Goal: Information Seeking & Learning: Learn about a topic

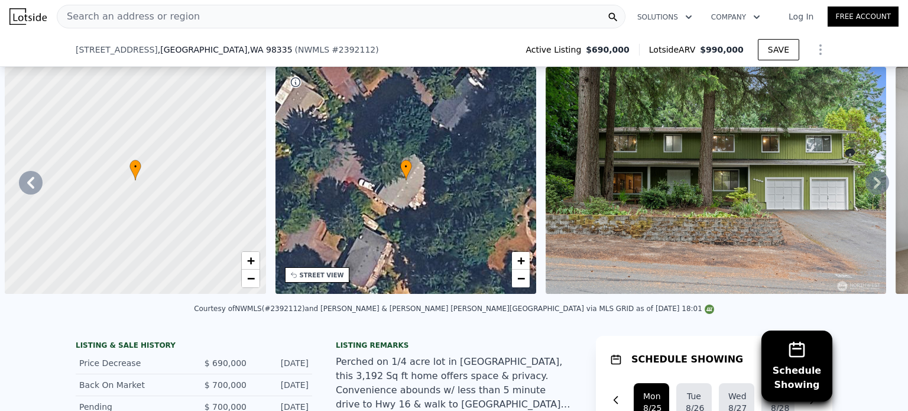
scroll to position [0, 1941]
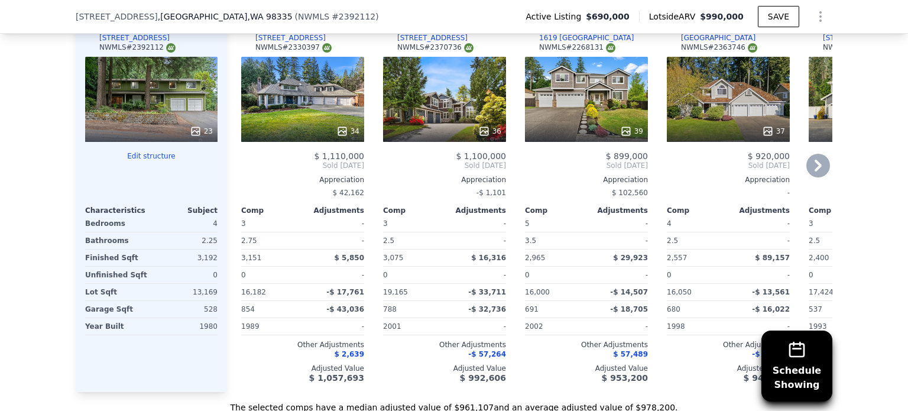
click at [290, 109] on div "34" at bounding box center [302, 99] width 123 height 85
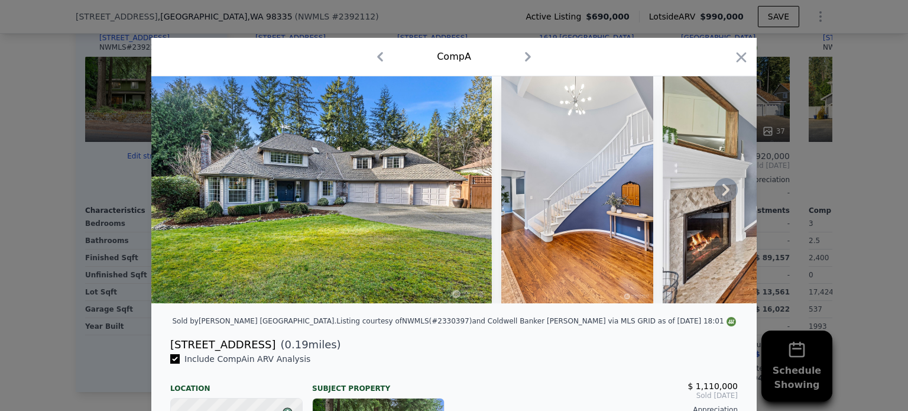
click at [716, 186] on icon at bounding box center [726, 190] width 24 height 24
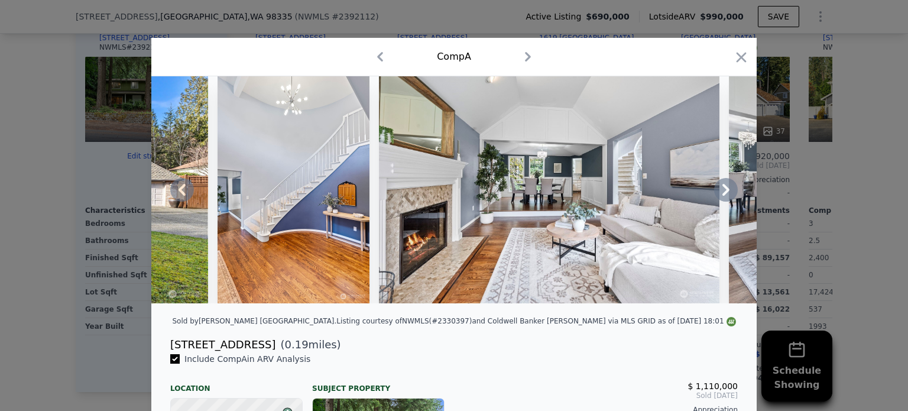
click at [716, 186] on icon at bounding box center [726, 190] width 24 height 24
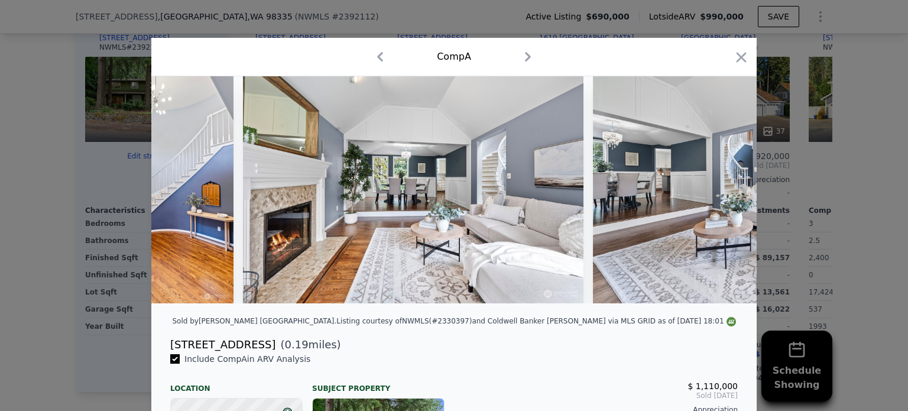
scroll to position [0, 568]
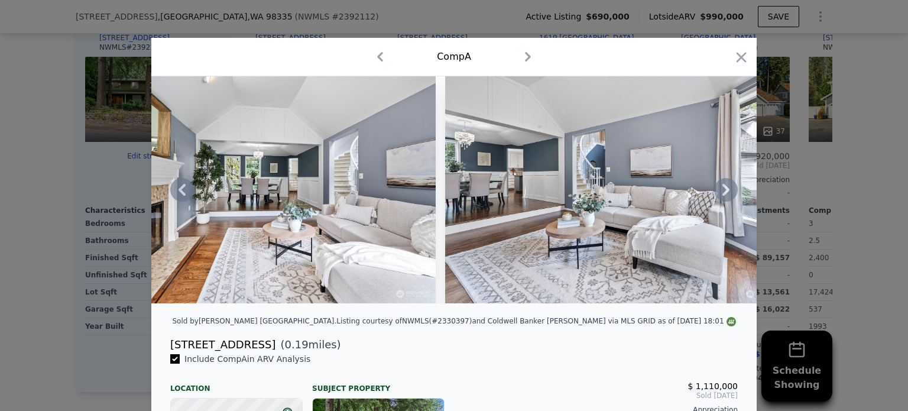
click at [716, 186] on icon at bounding box center [726, 190] width 24 height 24
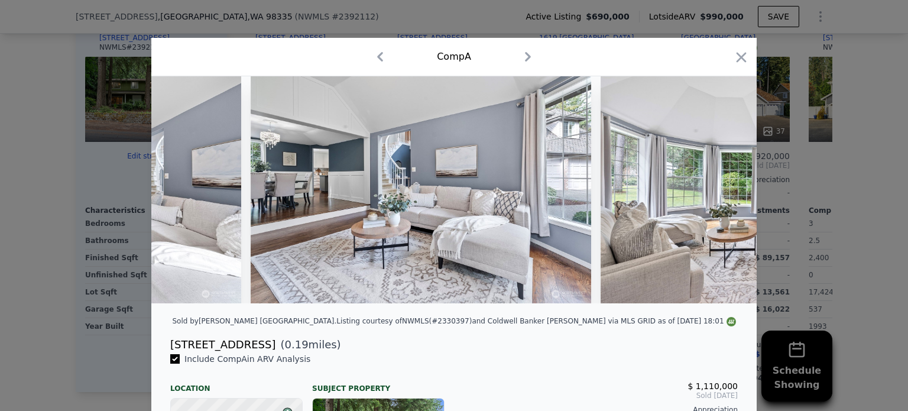
scroll to position [0, 851]
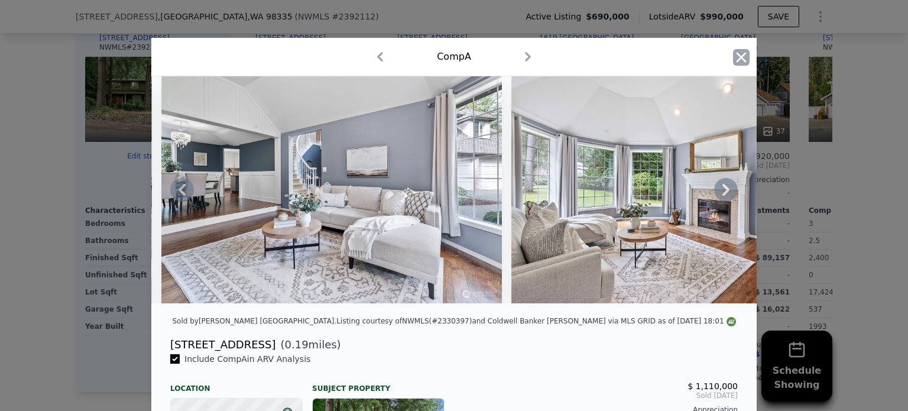
click at [733, 57] on icon "button" at bounding box center [741, 57] width 17 height 17
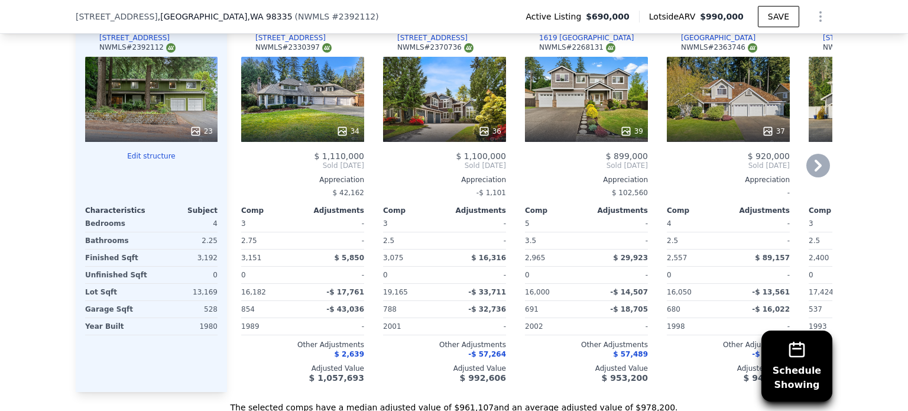
click at [627, 358] on span "$ 57,489" at bounding box center [630, 354] width 35 height 8
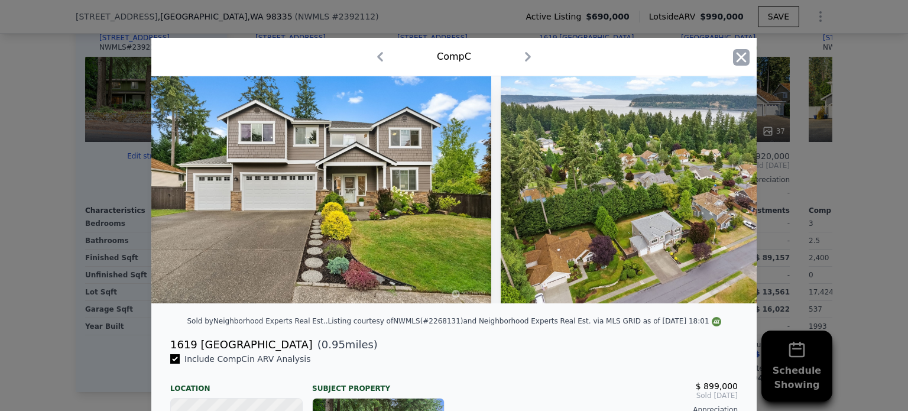
click at [737, 57] on icon "button" at bounding box center [742, 57] width 10 height 10
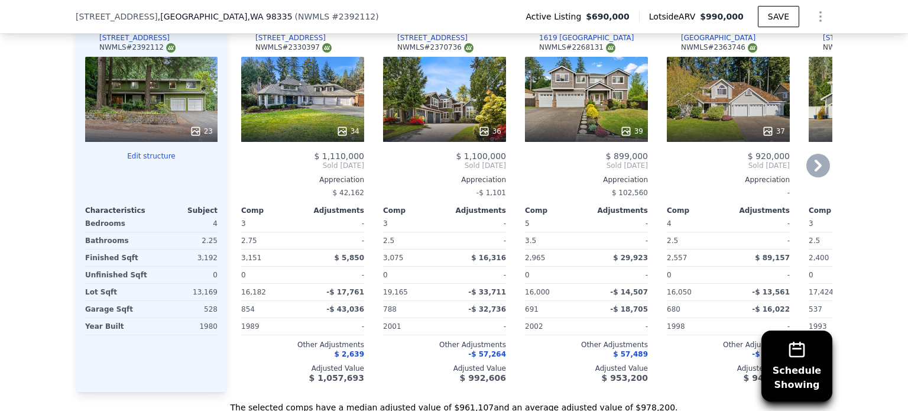
click at [817, 169] on icon at bounding box center [819, 166] width 24 height 24
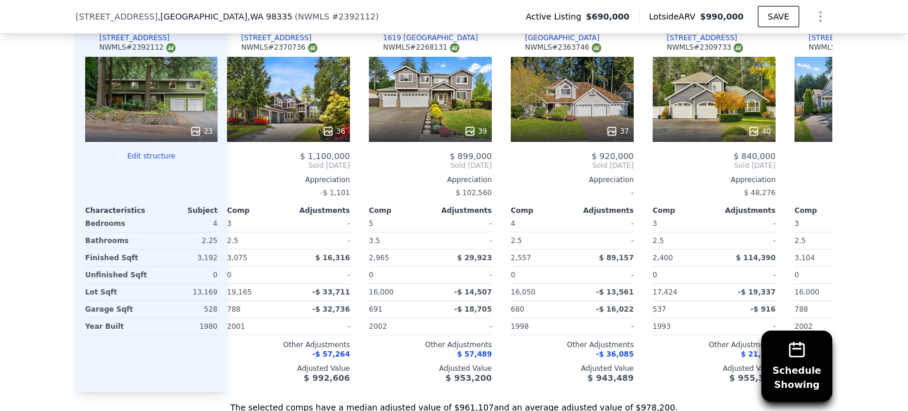
scroll to position [0, 284]
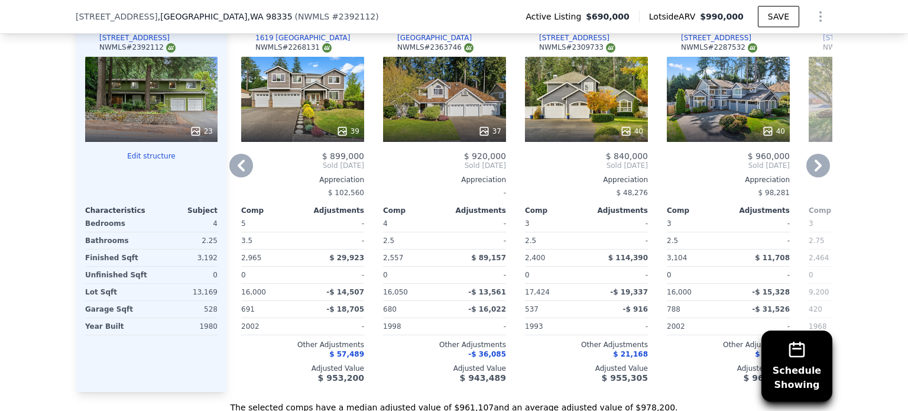
click at [817, 169] on icon at bounding box center [819, 166] width 24 height 24
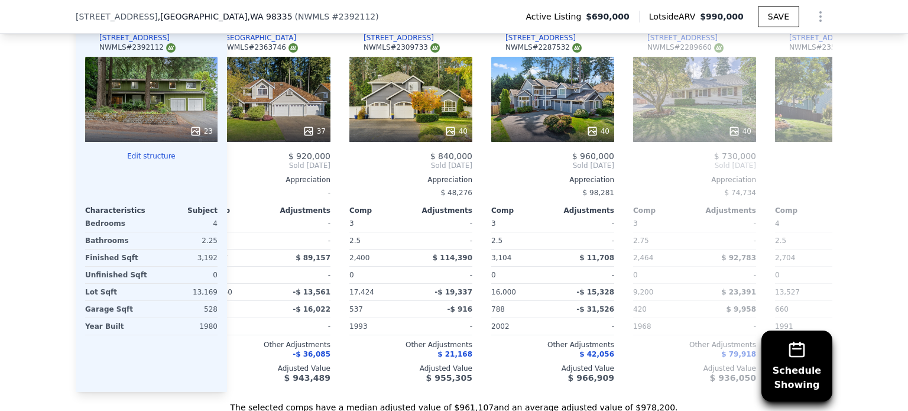
scroll to position [0, 568]
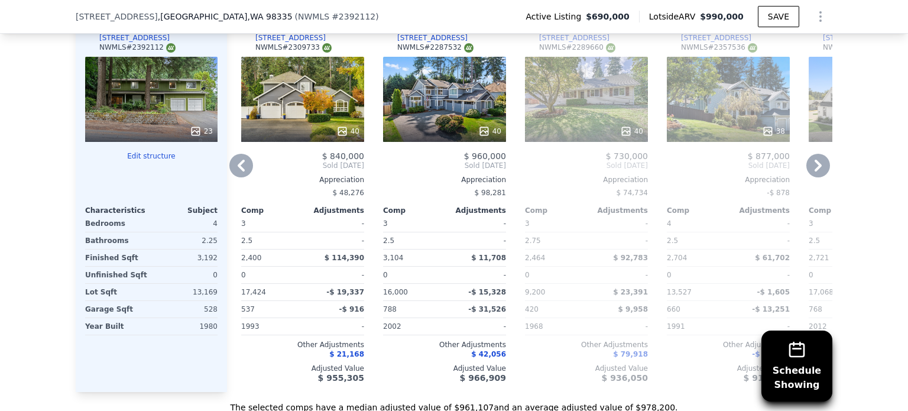
click at [817, 169] on icon at bounding box center [819, 166] width 24 height 24
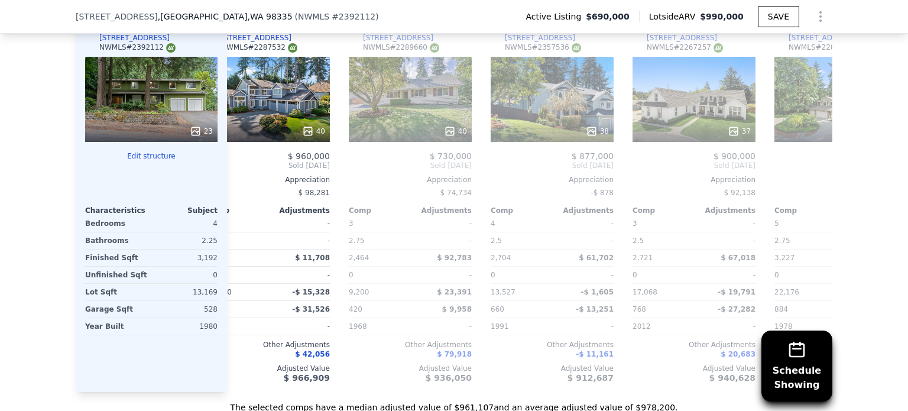
scroll to position [0, 851]
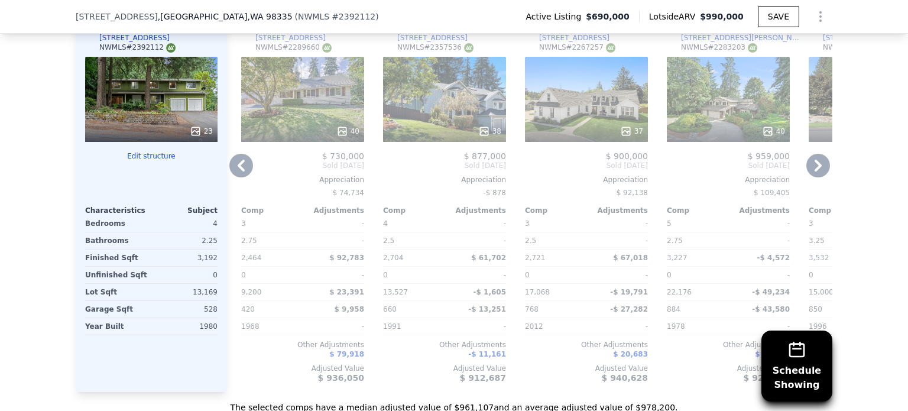
click at [817, 169] on icon at bounding box center [819, 166] width 24 height 24
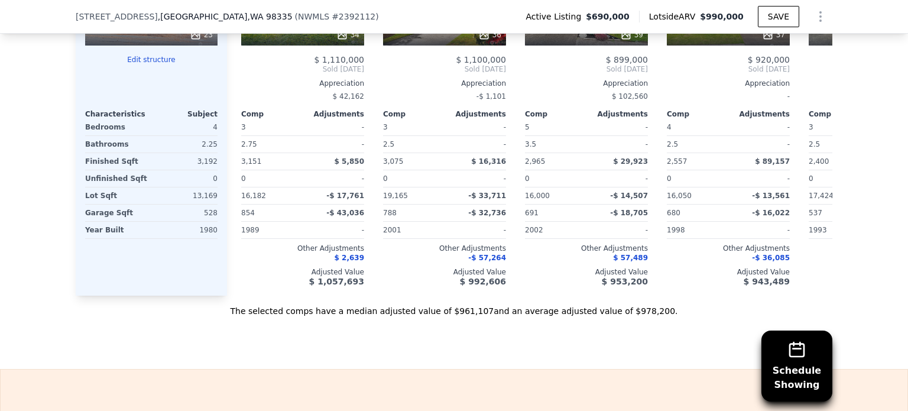
scroll to position [1546, 0]
